Goal: Task Accomplishment & Management: Manage account settings

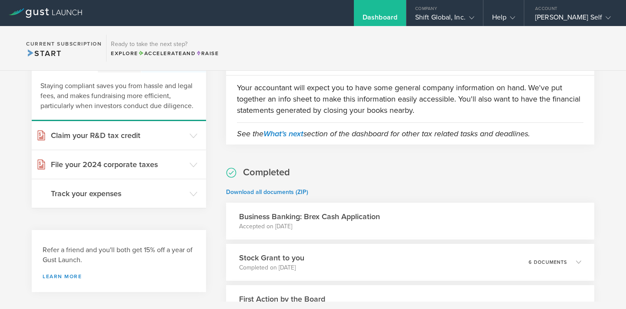
scroll to position [42, 0]
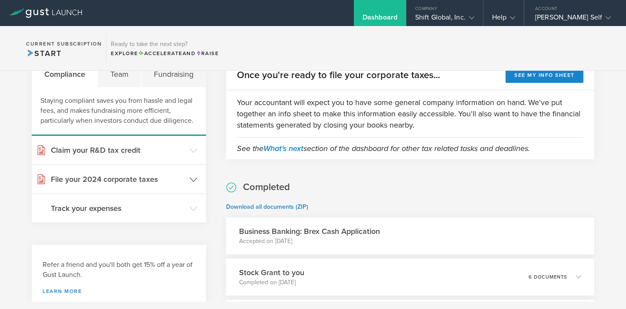
click at [176, 175] on h3 "File your 2024 corporate taxes" at bounding box center [118, 179] width 134 height 11
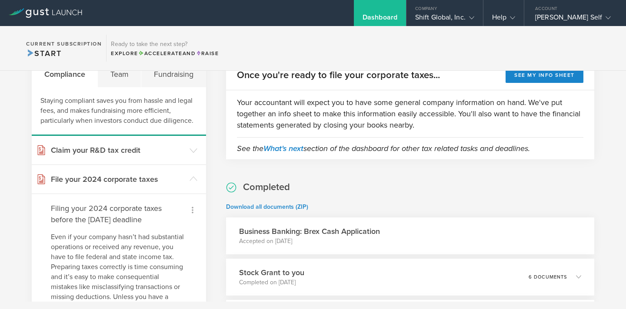
click at [190, 207] on icon at bounding box center [192, 210] width 10 height 10
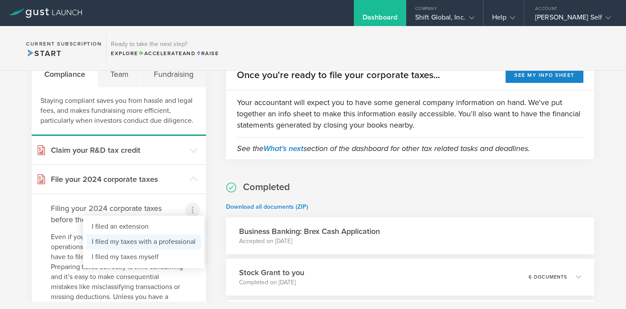
click at [153, 239] on li "I filed my taxes with a professional" at bounding box center [143, 242] width 114 height 15
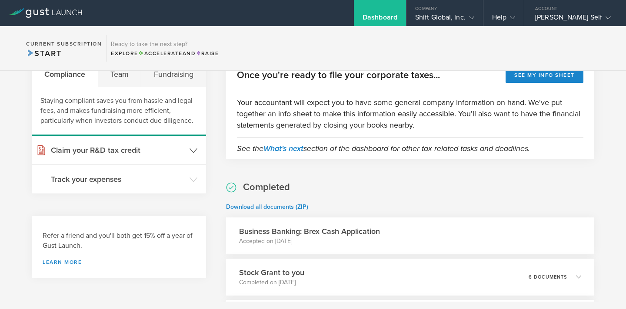
scroll to position [0, 0]
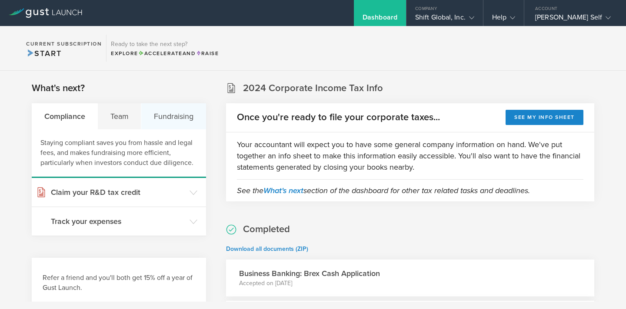
click at [167, 117] on div "Fundraising" at bounding box center [173, 116] width 64 height 26
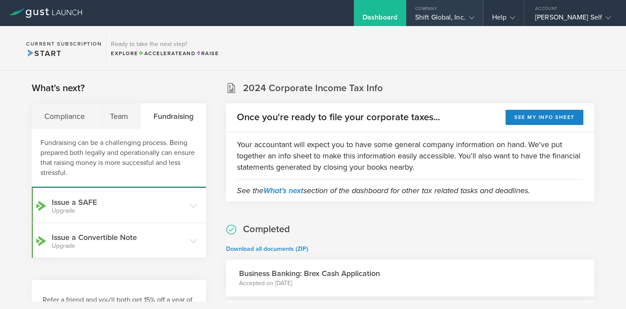
click at [473, 18] on icon at bounding box center [471, 17] width 5 height 5
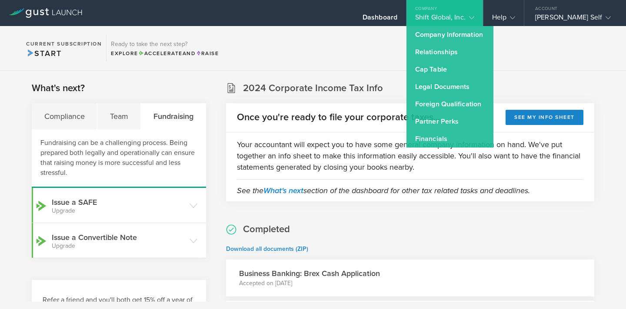
click at [577, 48] on section "Current Subscription Start Ready to take the next step? Explore Accelerate and …" at bounding box center [313, 48] width 626 height 45
